Goal: Transaction & Acquisition: Purchase product/service

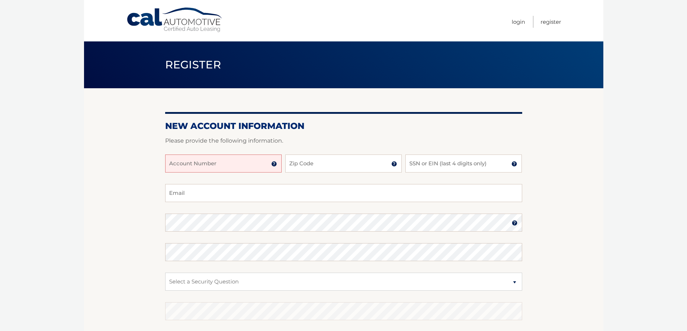
click at [236, 163] on input "Account Number" at bounding box center [223, 164] width 116 height 18
type input "44455958138"
click at [327, 164] on input "Zip Code" at bounding box center [343, 164] width 116 height 18
type input "11755"
click at [428, 163] on input "SSN or EIN (last 4 digits only)" at bounding box center [463, 164] width 116 height 18
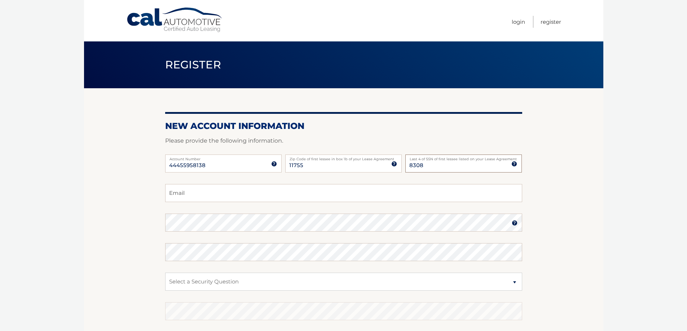
type input "8308"
click at [193, 191] on input "Email" at bounding box center [343, 193] width 357 height 18
type input "sandleebpa@gmail.com"
click at [256, 280] on select "Select a Security Question What was the name of your elementary school? What is…" at bounding box center [343, 282] width 357 height 18
select select "1"
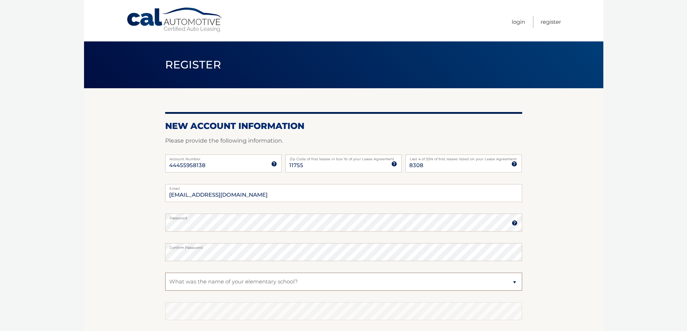
click at [165, 273] on select "Select a Security Question What was the name of your elementary school? What is…" at bounding box center [343, 282] width 357 height 18
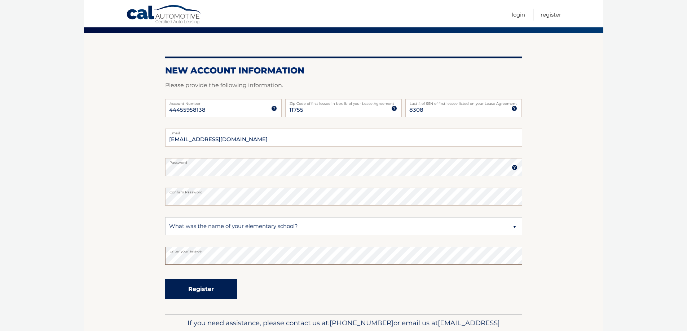
scroll to position [72, 0]
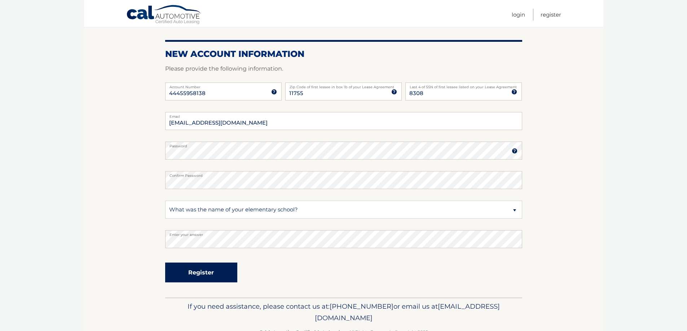
click at [202, 274] on button "Register" at bounding box center [201, 273] width 72 height 20
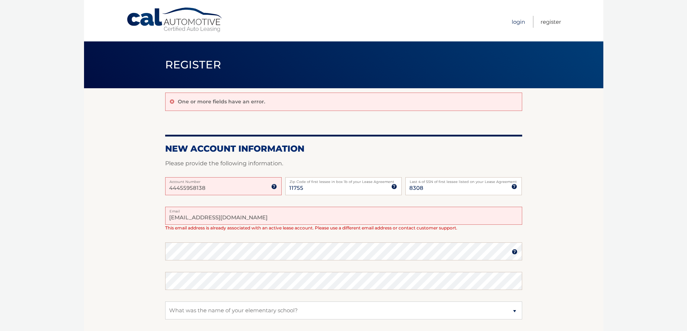
click at [518, 23] on link "Login" at bounding box center [518, 22] width 13 height 12
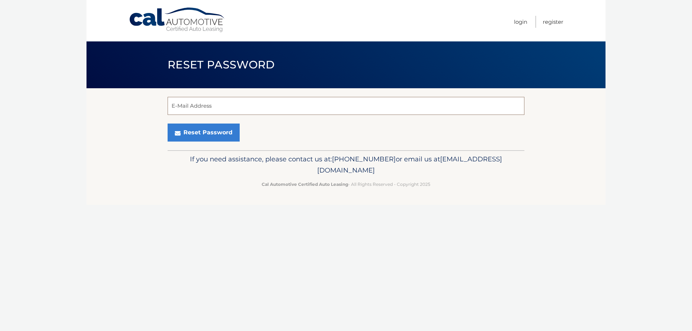
click at [219, 104] on input "E-Mail Address" at bounding box center [346, 106] width 357 height 18
type input "[EMAIL_ADDRESS][DOMAIN_NAME]"
click at [203, 129] on button "Reset Password" at bounding box center [204, 133] width 72 height 18
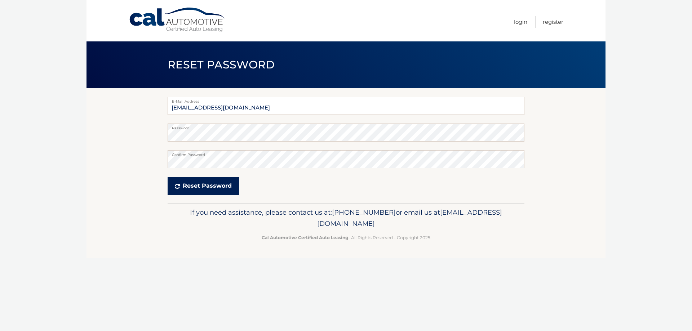
click at [188, 185] on button "Reset Password" at bounding box center [203, 186] width 71 height 18
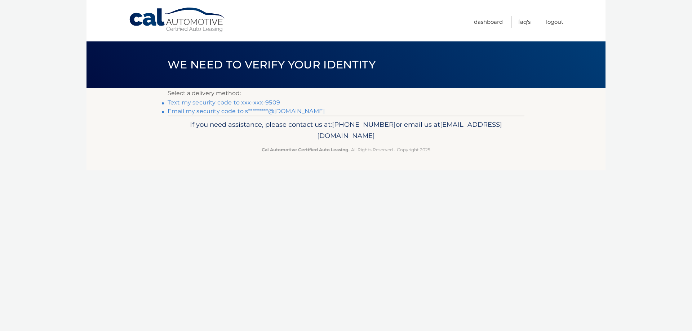
click at [224, 103] on link "Text my security code to xxx-xxx-9509" at bounding box center [224, 102] width 113 height 7
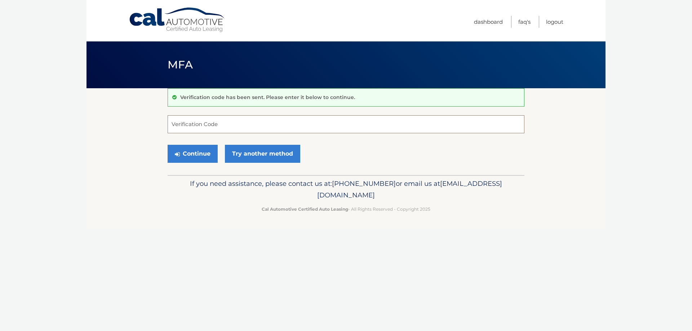
click at [228, 123] on input "Verification Code" at bounding box center [346, 124] width 357 height 18
type input "48678"
click at [195, 152] on button "Continue" at bounding box center [193, 154] width 50 height 18
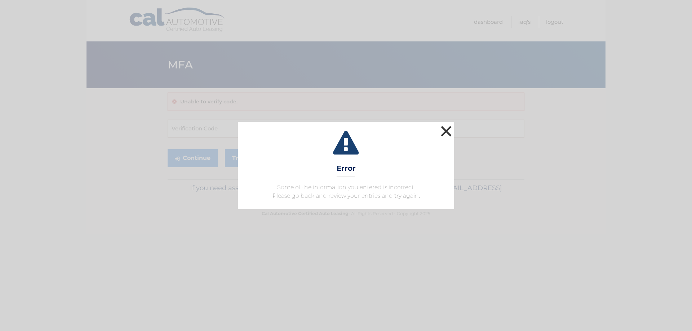
click at [447, 128] on button "×" at bounding box center [446, 131] width 14 height 14
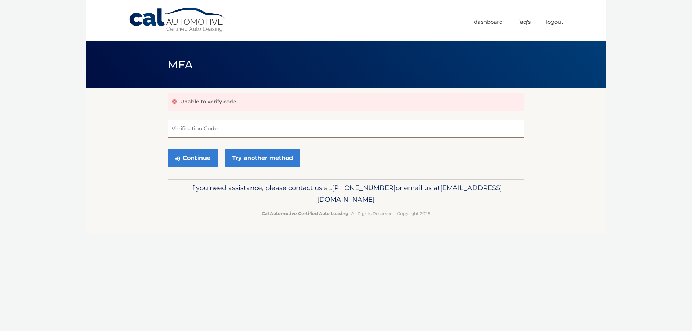
click at [224, 127] on input "Verification Code" at bounding box center [346, 129] width 357 height 18
type input "486078"
click at [200, 156] on button "Continue" at bounding box center [193, 158] width 50 height 18
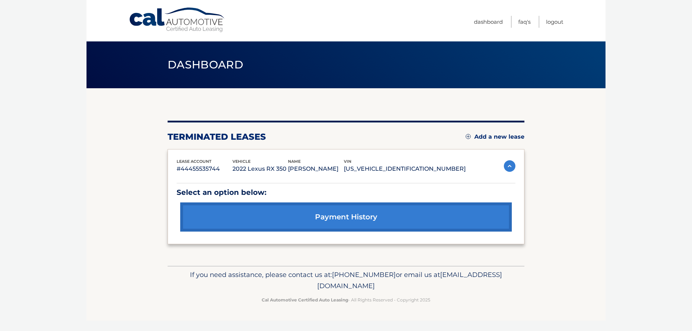
click at [326, 215] on link "payment history" at bounding box center [346, 217] width 332 height 29
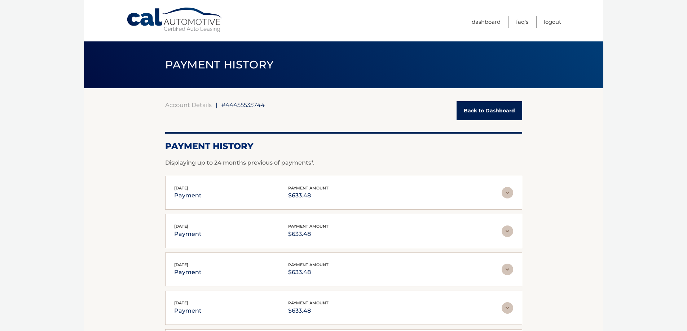
click at [476, 111] on link "Back to Dashboard" at bounding box center [490, 110] width 66 height 19
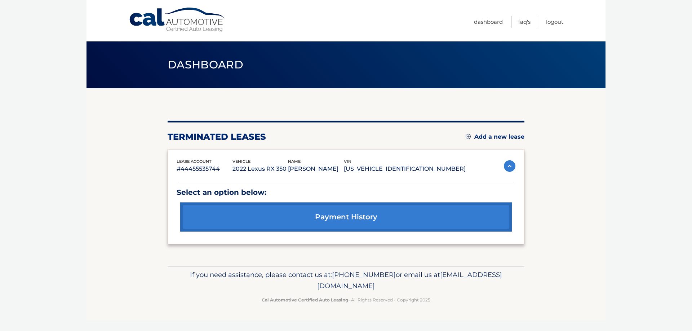
click at [490, 136] on link "Add a new lease" at bounding box center [495, 136] width 59 height 7
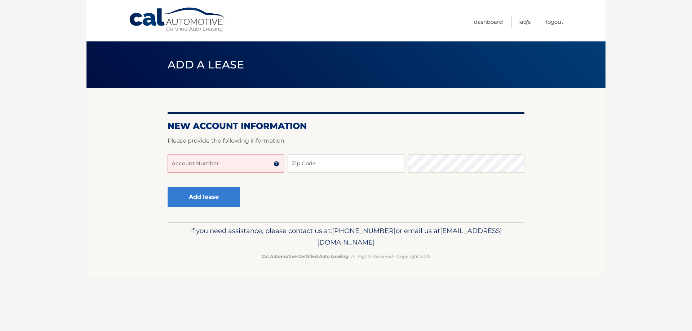
click at [246, 161] on input "Account Number" at bounding box center [226, 164] width 116 height 18
type input "44455958138"
click at [325, 163] on input "Zip Code" at bounding box center [346, 164] width 116 height 18
type input "11755"
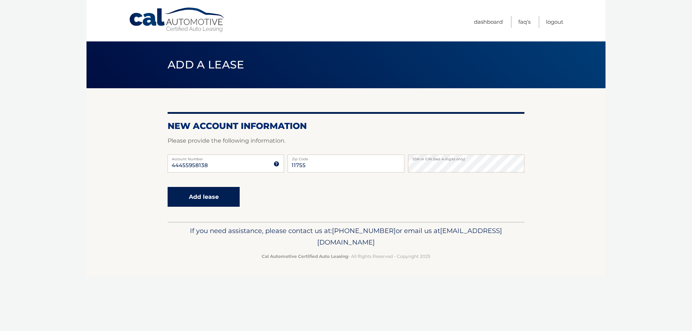
click at [207, 196] on button "Add lease" at bounding box center [204, 197] width 72 height 20
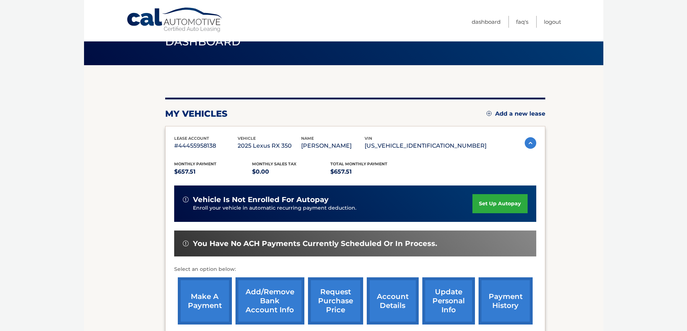
scroll to position [36, 0]
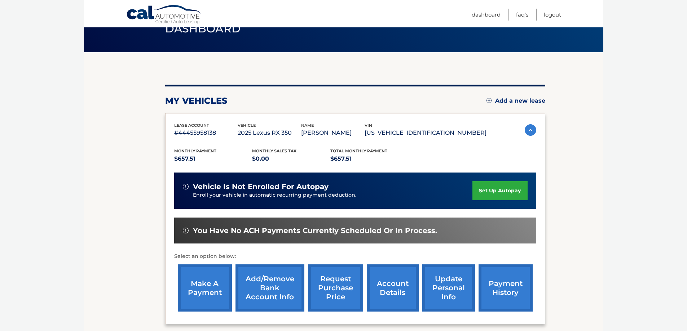
click at [482, 189] on link "set up autopay" at bounding box center [499, 190] width 55 height 19
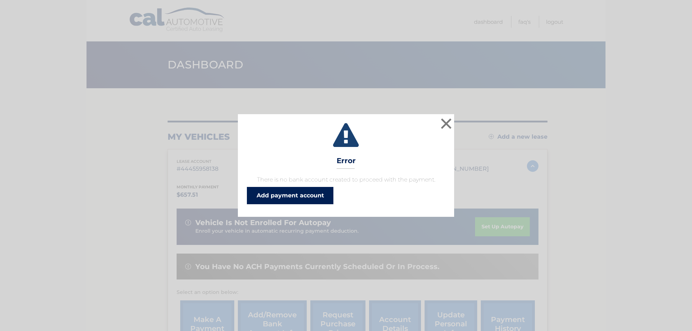
click at [295, 193] on link "Add payment account" at bounding box center [290, 195] width 87 height 17
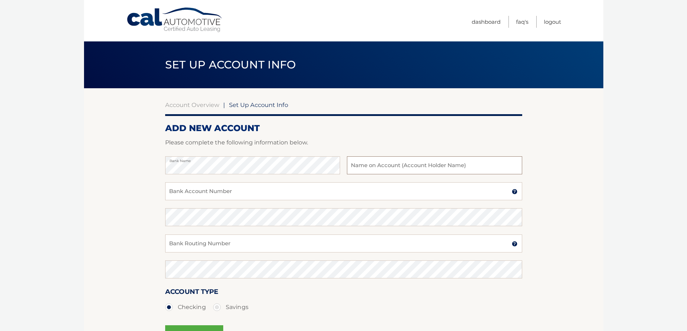
click at [356, 166] on input "text" at bounding box center [434, 166] width 175 height 18
type input "Eugene Elwood heeter"
click at [244, 190] on input "Bank Account Number" at bounding box center [343, 192] width 357 height 18
type input "8010003846"
click at [255, 242] on input "Bank Routing Number" at bounding box center [343, 244] width 357 height 18
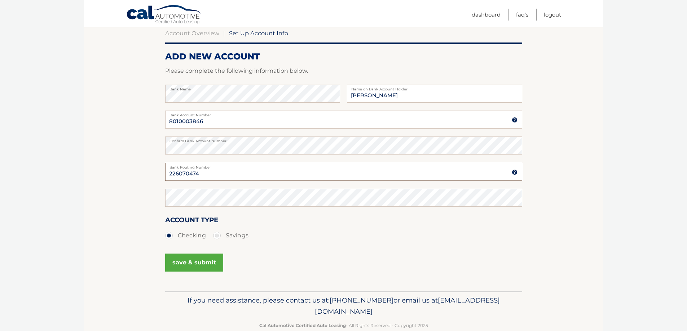
scroll to position [72, 0]
type input "226070474"
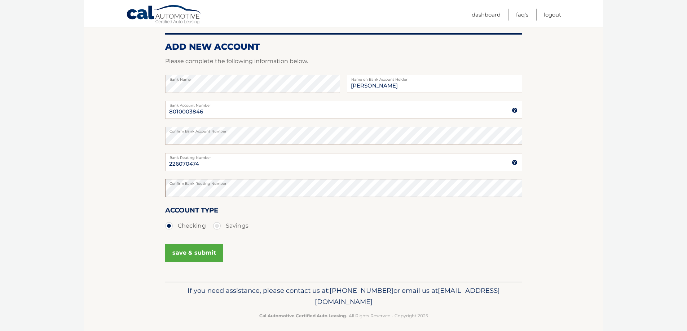
scroll to position [87, 0]
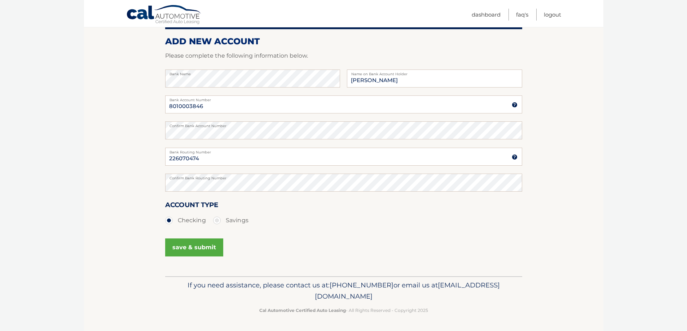
click at [180, 246] on button "save & submit" at bounding box center [194, 248] width 58 height 18
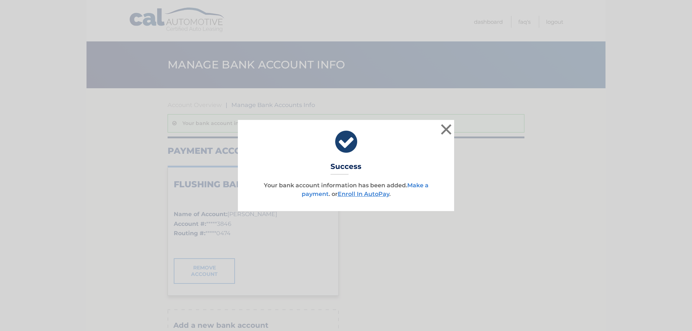
click at [418, 184] on link "Make a payment" at bounding box center [365, 190] width 127 height 16
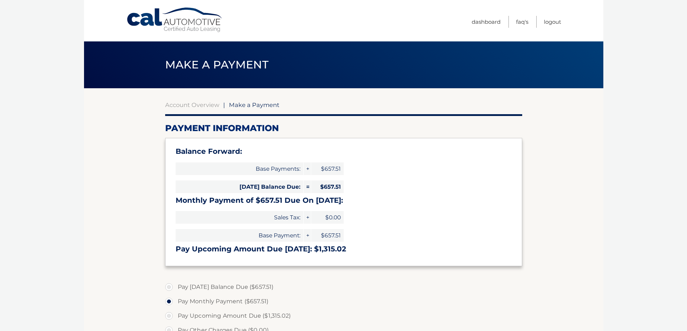
select select "MjcxZTczZTgtYjVhNS00NzljLTg3ZWUtMWM4MDUyZGEyN2Y2"
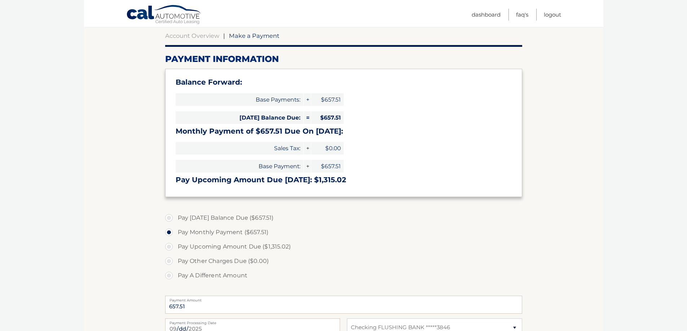
scroll to position [72, 0]
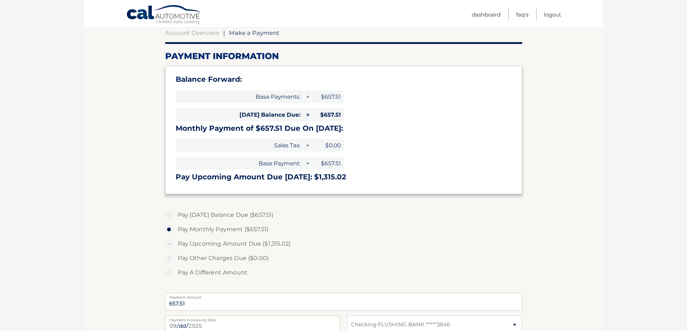
click at [168, 228] on label "Pay Monthly Payment ($657.51)" at bounding box center [343, 230] width 357 height 14
click at [168, 228] on input "Pay Monthly Payment ($657.51)" at bounding box center [171, 229] width 7 height 12
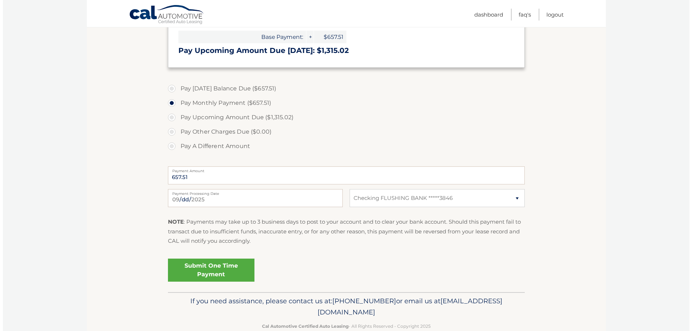
scroll to position [215, 0]
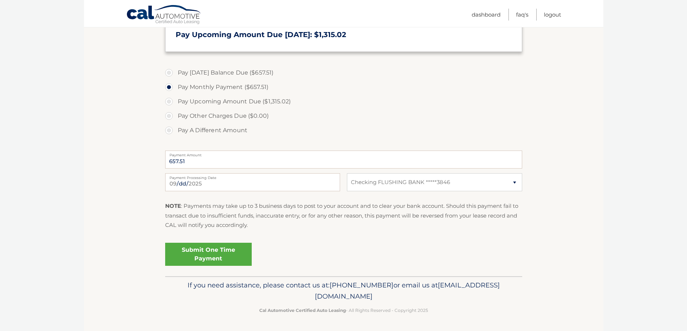
click at [171, 101] on label "Pay Upcoming Amount Due ($1,315.02)" at bounding box center [343, 101] width 357 height 14
click at [171, 101] on input "Pay Upcoming Amount Due ($1,315.02)" at bounding box center [171, 100] width 7 height 12
radio input "true"
type input "1315.02"
click at [211, 250] on link "Submit One Time Payment" at bounding box center [208, 254] width 87 height 23
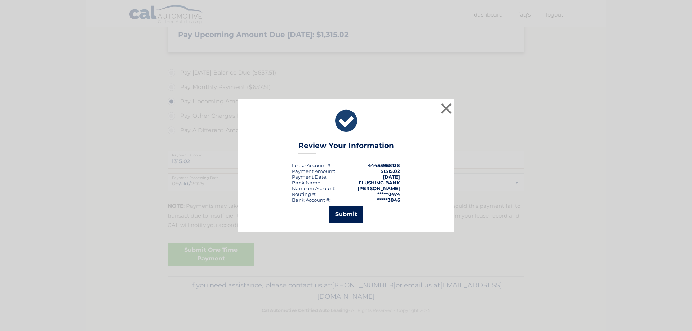
click at [342, 215] on button "Submit" at bounding box center [347, 214] width 34 height 17
